Goal: Task Accomplishment & Management: Use online tool/utility

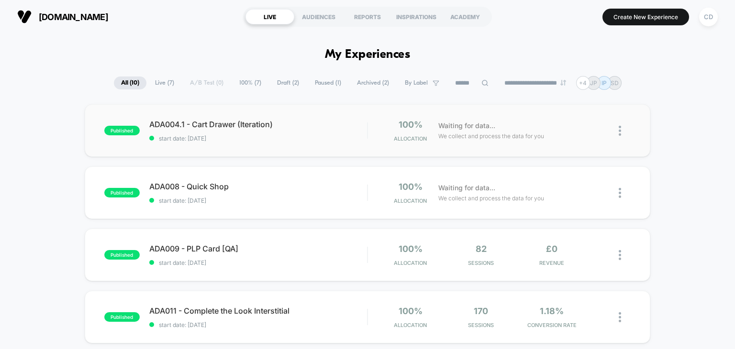
click at [242, 113] on div "published ADA004.1 - Cart Drawer (Iteration) start date: [DATE] 100% Allocation…" at bounding box center [368, 130] width 566 height 53
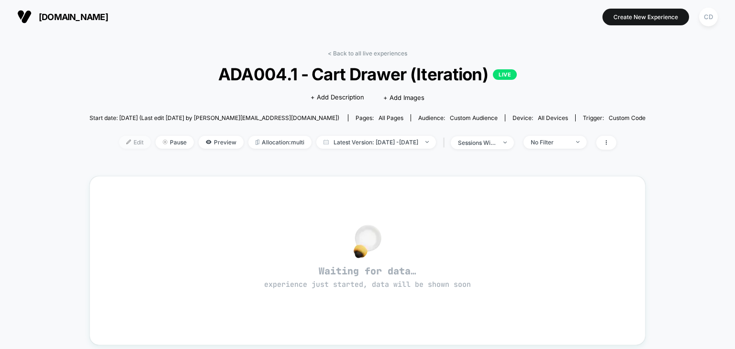
click at [120, 146] on span "Edit" at bounding box center [135, 142] width 32 height 13
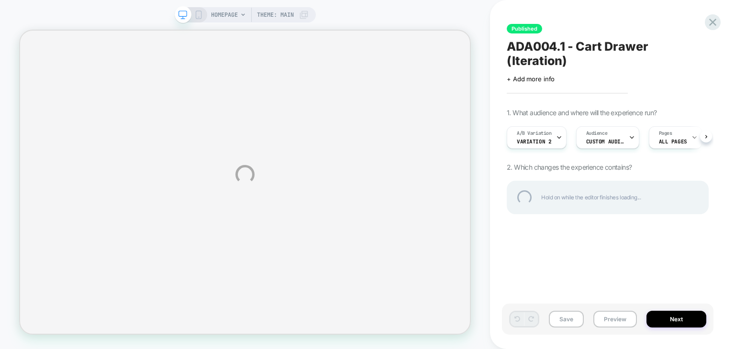
click at [706, 123] on div "HOMEPAGE Theme: MAIN Published ADA004.1 - Cart Drawer (Iteration) Click to edit…" at bounding box center [367, 174] width 735 height 349
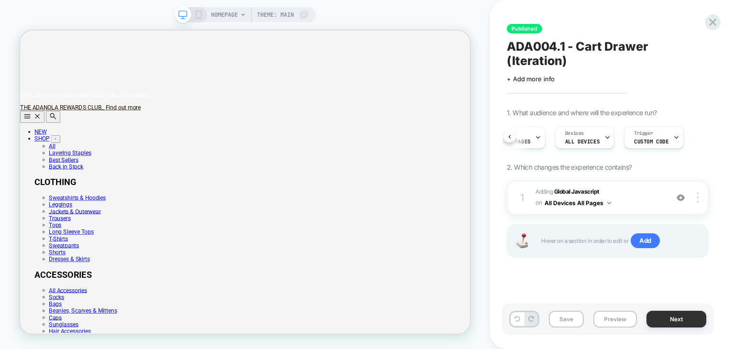
click at [661, 327] on button "Next" at bounding box center [677, 319] width 60 height 17
